Goal: Transaction & Acquisition: Purchase product/service

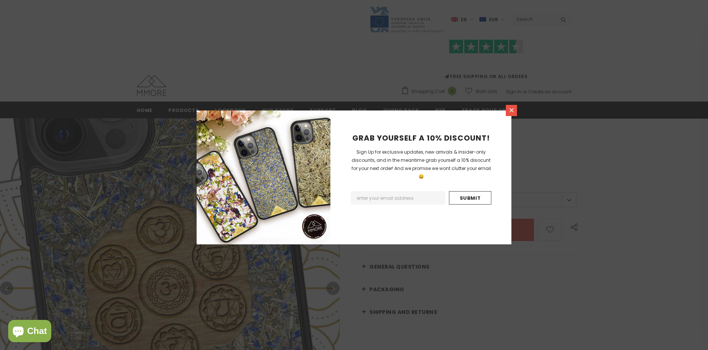
click at [512, 110] on icon at bounding box center [512, 110] width 4 height 4
